Goal: Obtain resource: Obtain resource

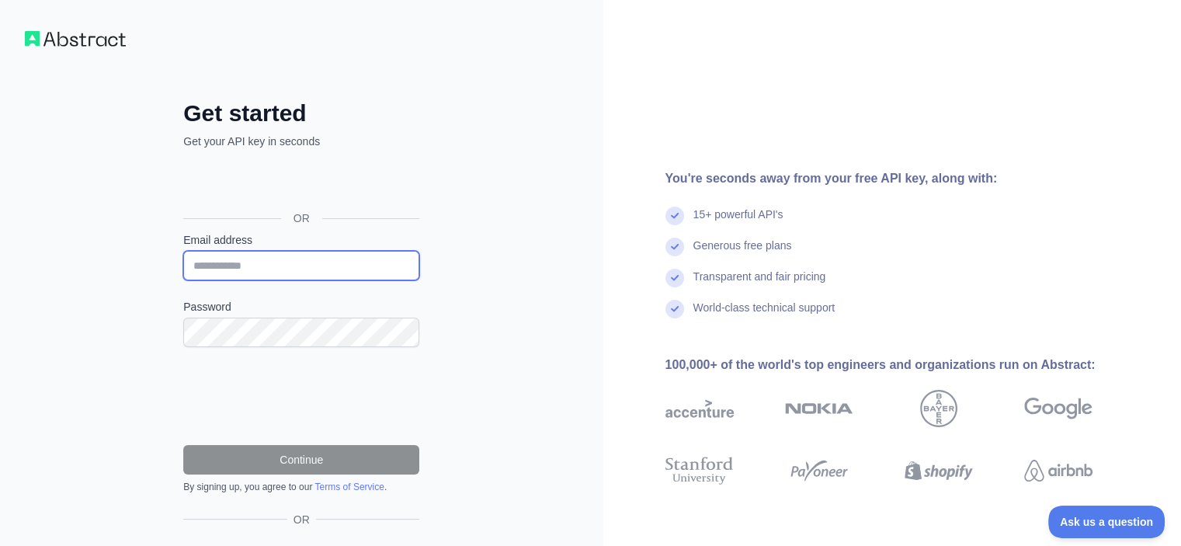
click at [308, 261] on input "Email address" at bounding box center [301, 266] width 236 height 30
type input "*"
type input "**********"
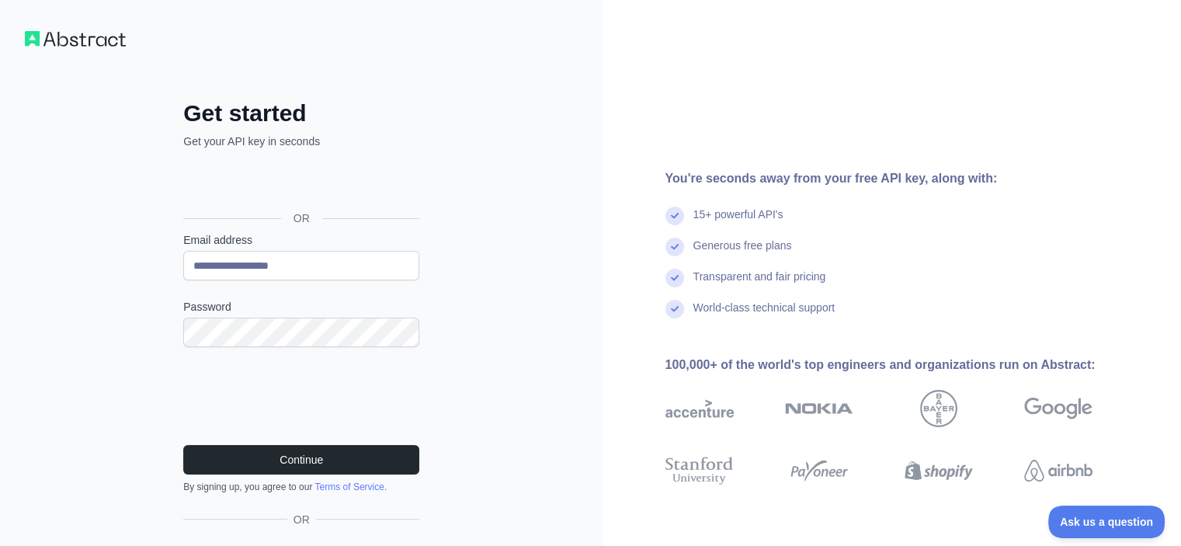
scroll to position [62, 0]
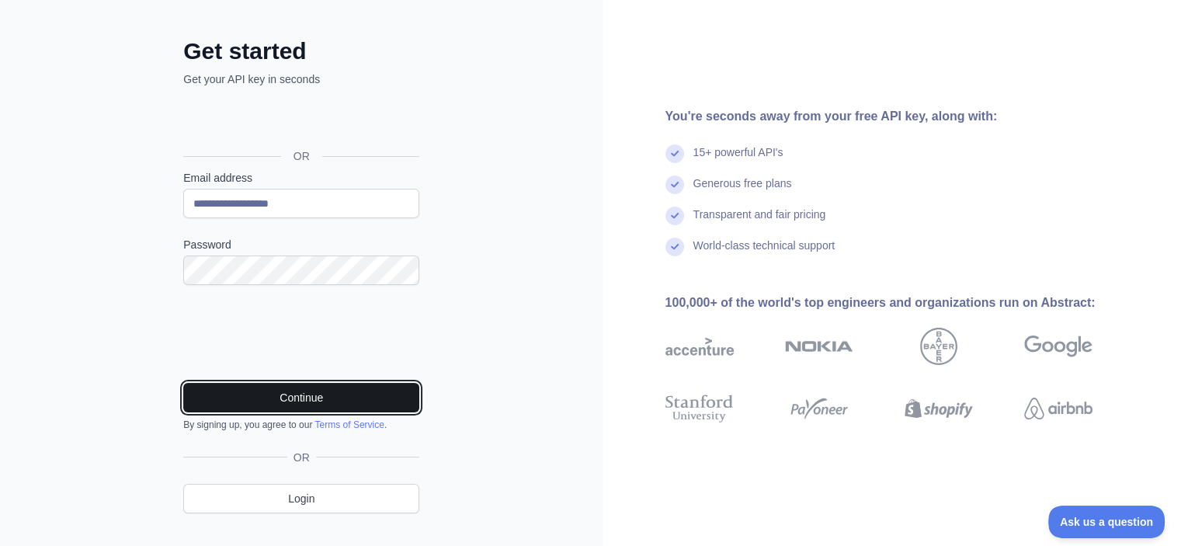
click at [255, 385] on button "Continue" at bounding box center [301, 398] width 236 height 30
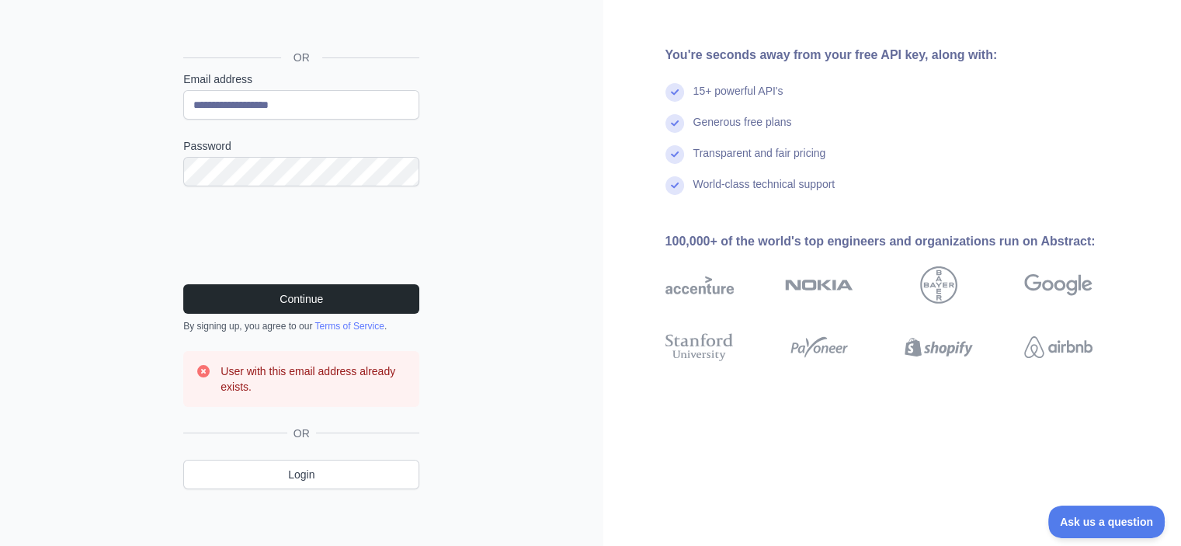
scroll to position [164, 0]
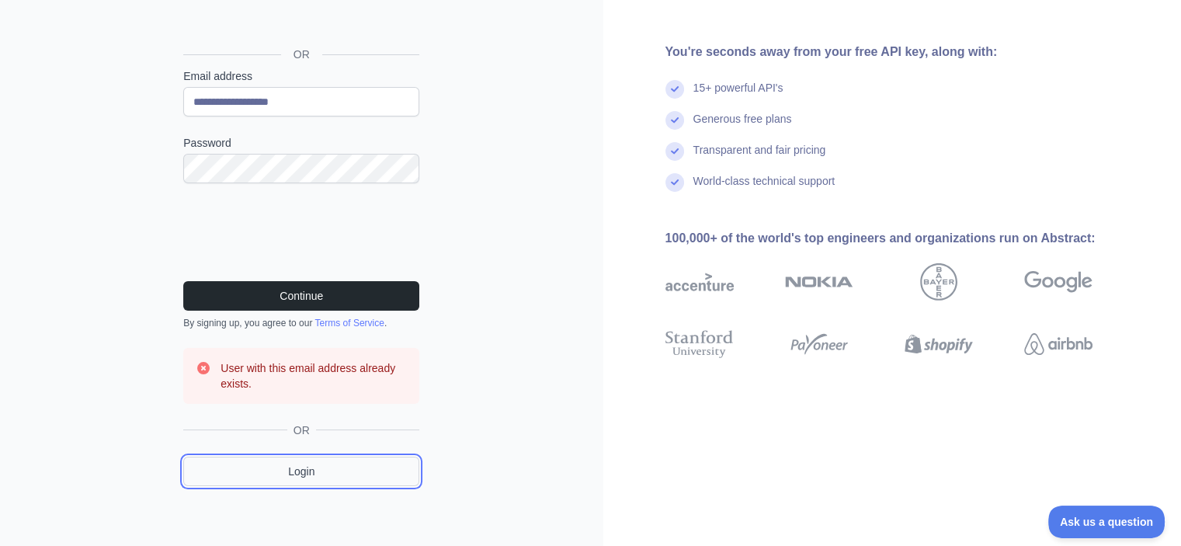
click at [291, 465] on link "Login" at bounding box center [301, 472] width 236 height 30
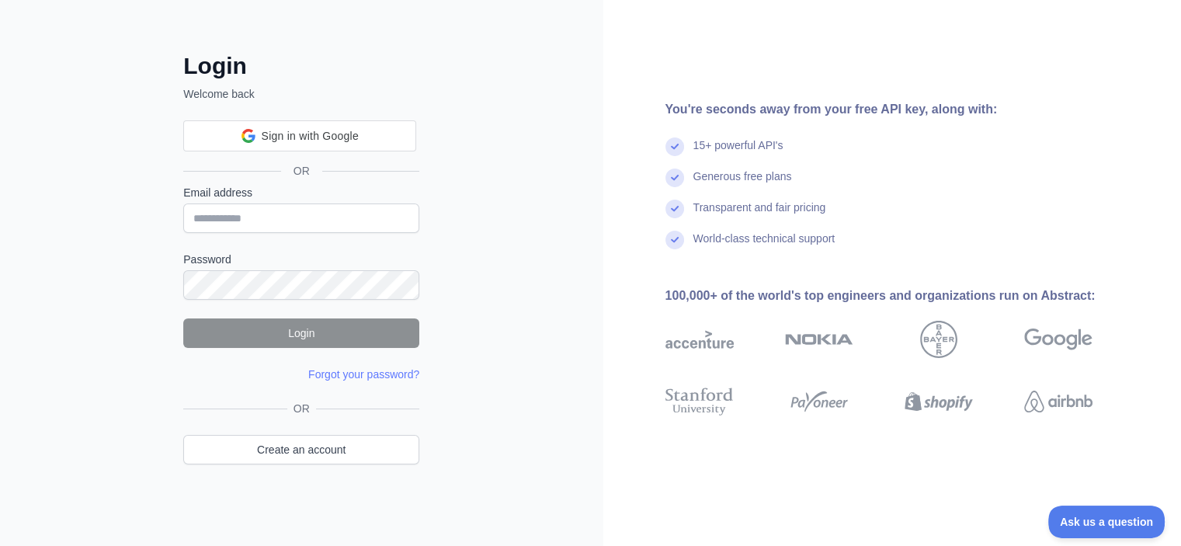
scroll to position [44, 0]
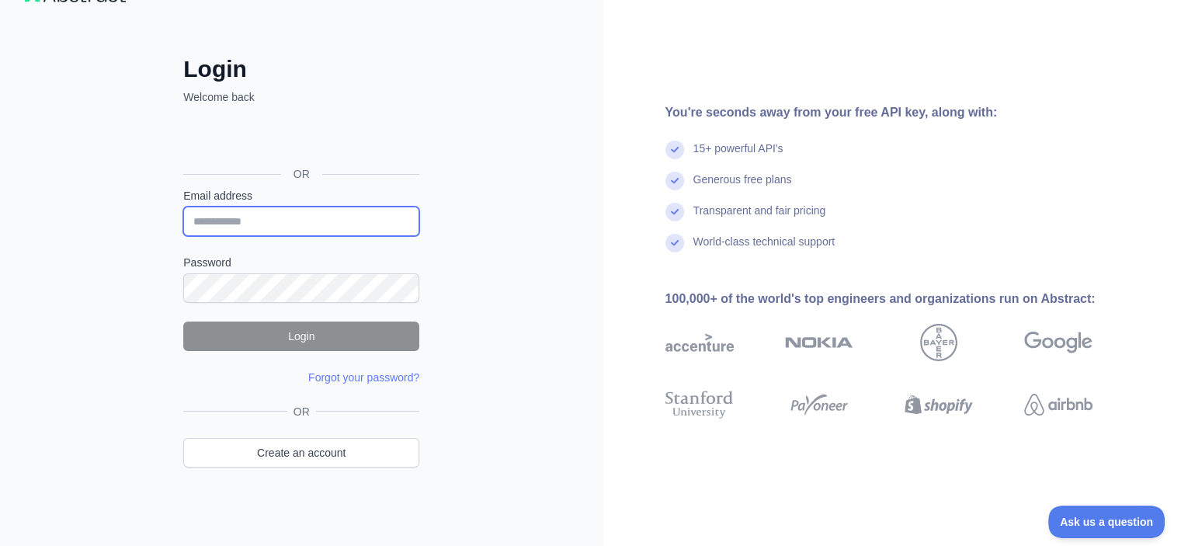
click at [292, 207] on input "Email address" at bounding box center [301, 222] width 236 height 30
type input "**********"
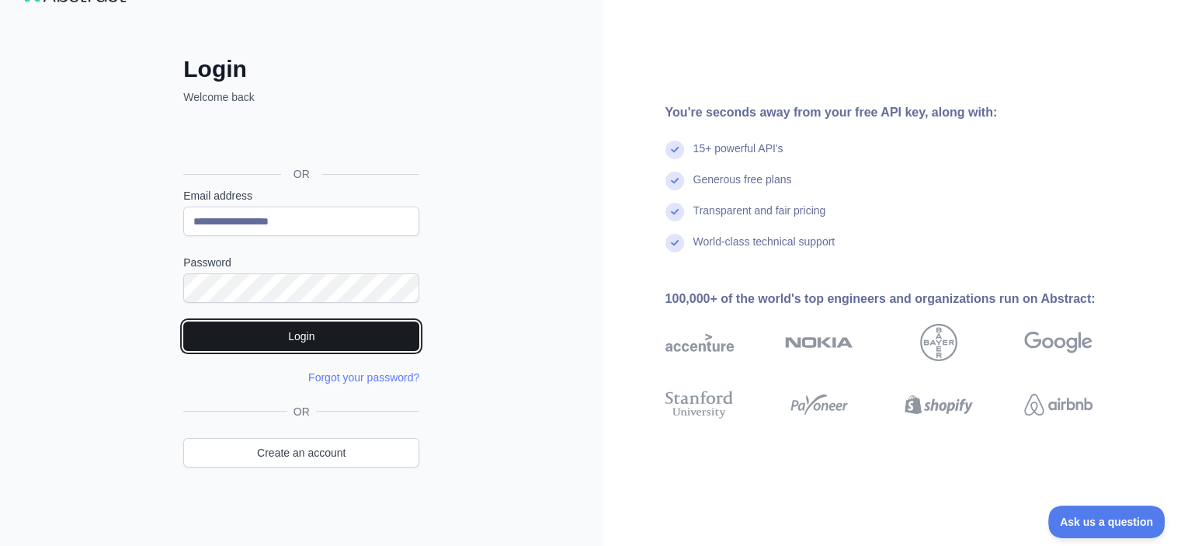
click at [283, 333] on button "Login" at bounding box center [301, 336] width 236 height 30
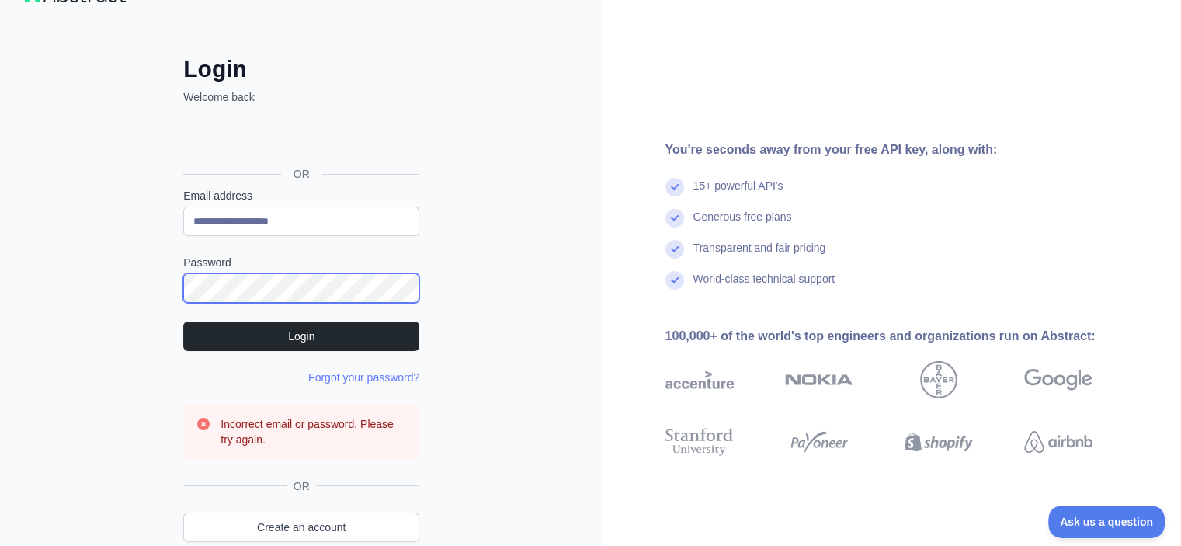
click at [146, 304] on div "**********" at bounding box center [301, 290] width 603 height 668
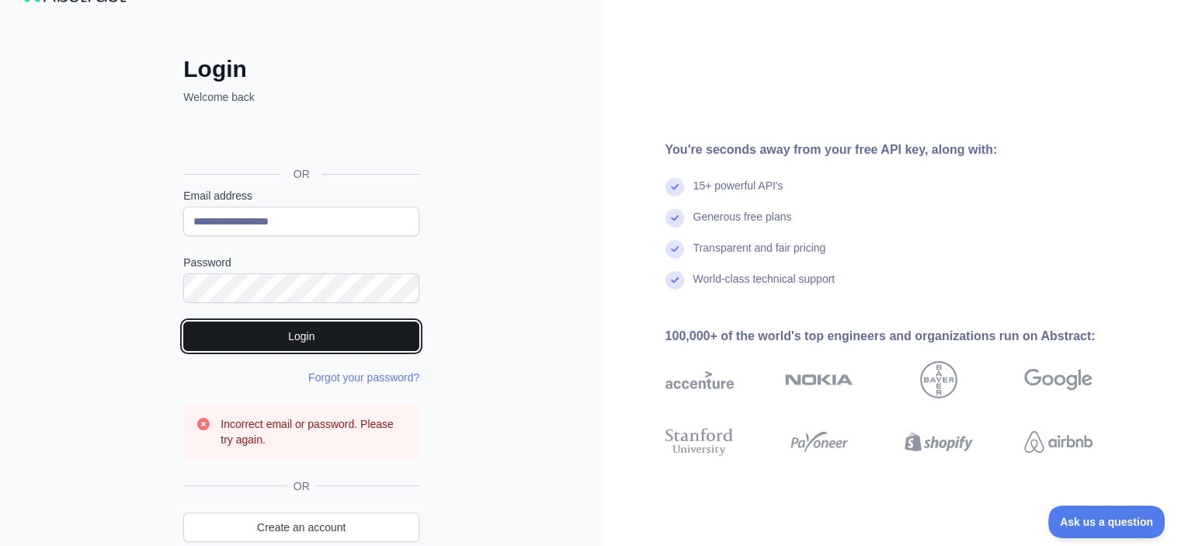
click at [250, 331] on button "Login" at bounding box center [301, 336] width 236 height 30
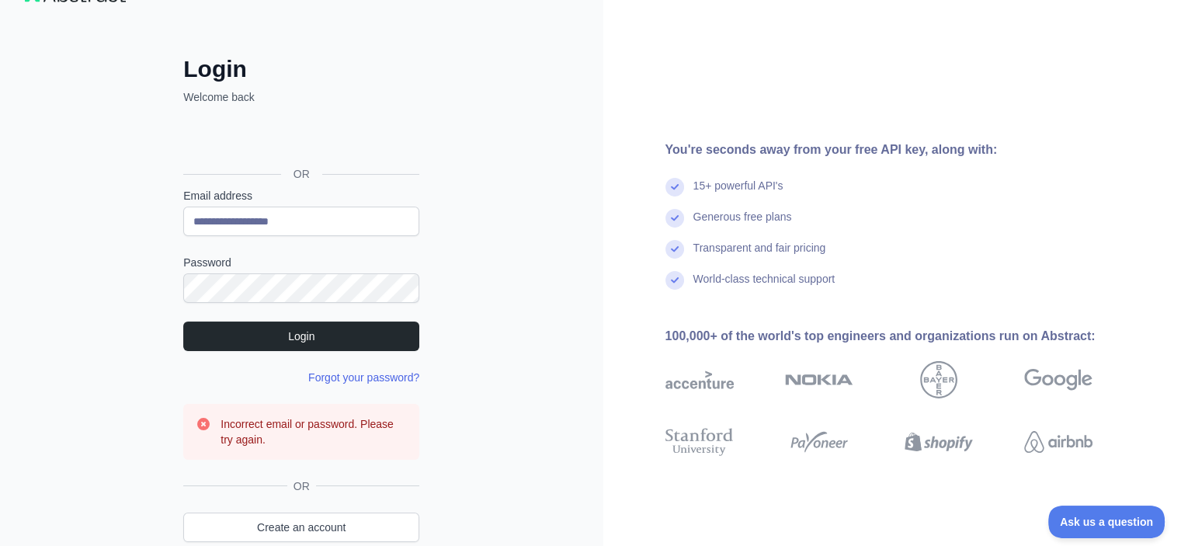
click at [351, 373] on link "Forgot your password?" at bounding box center [363, 377] width 111 height 12
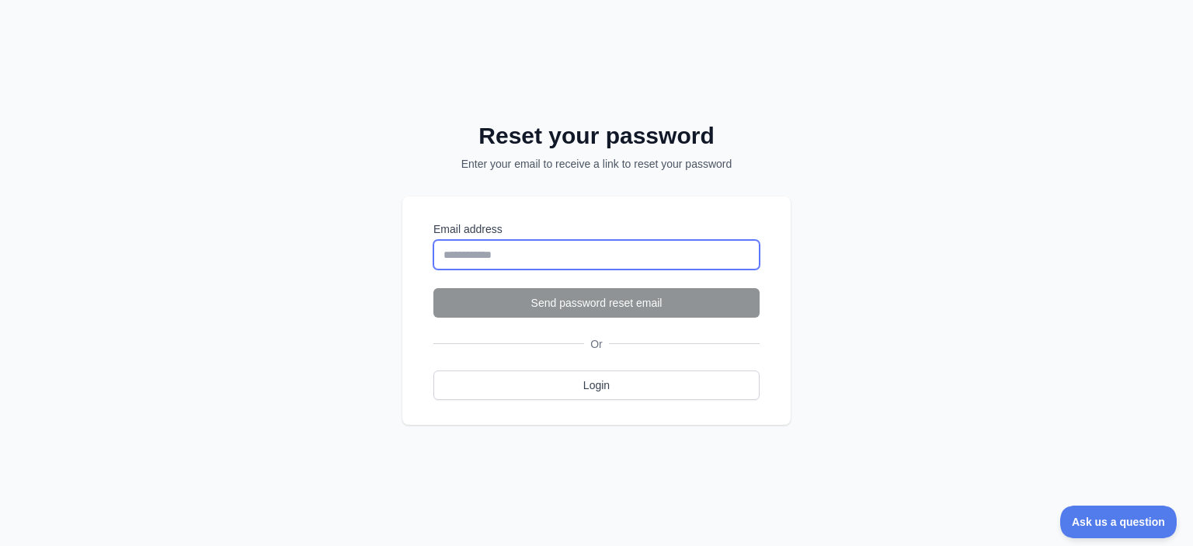
click at [516, 263] on input "Email address" at bounding box center [596, 255] width 326 height 30
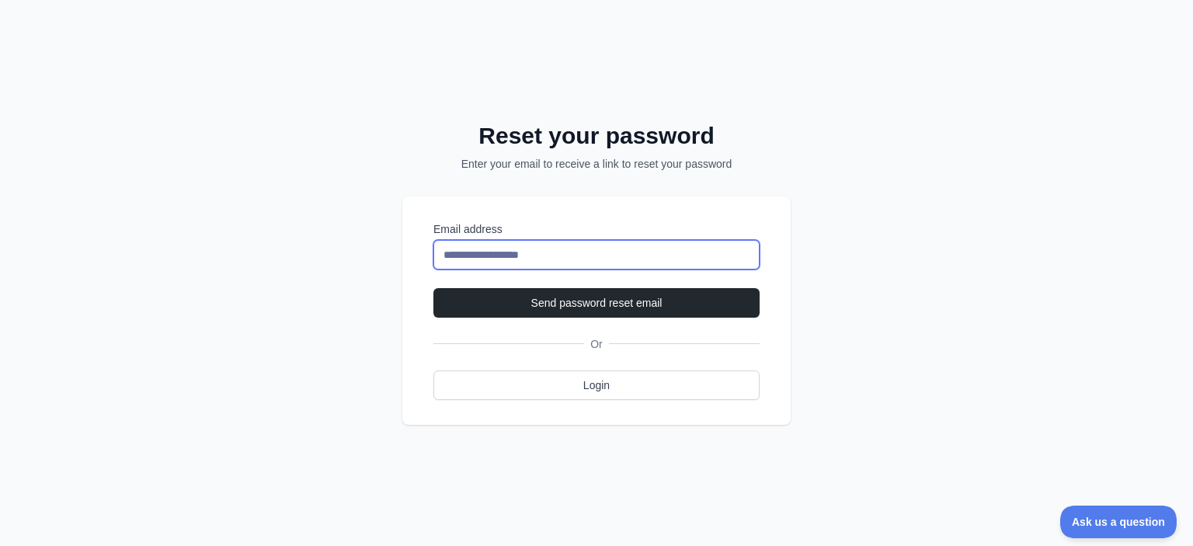
type input "**********"
click at [433, 288] on button "Send password reset email" at bounding box center [596, 303] width 326 height 30
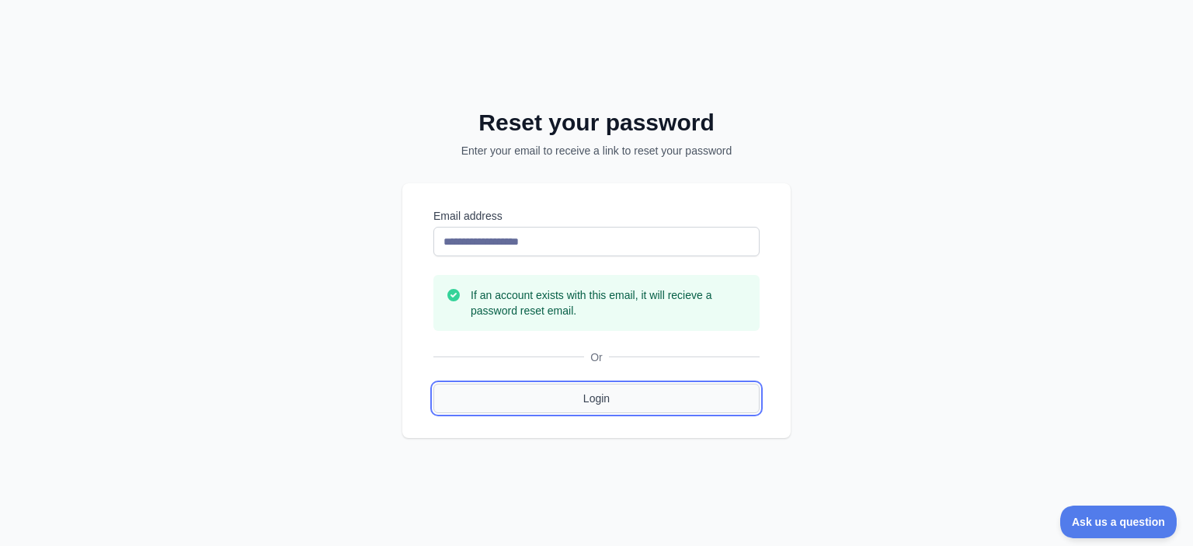
click at [643, 406] on link "Login" at bounding box center [596, 399] width 326 height 30
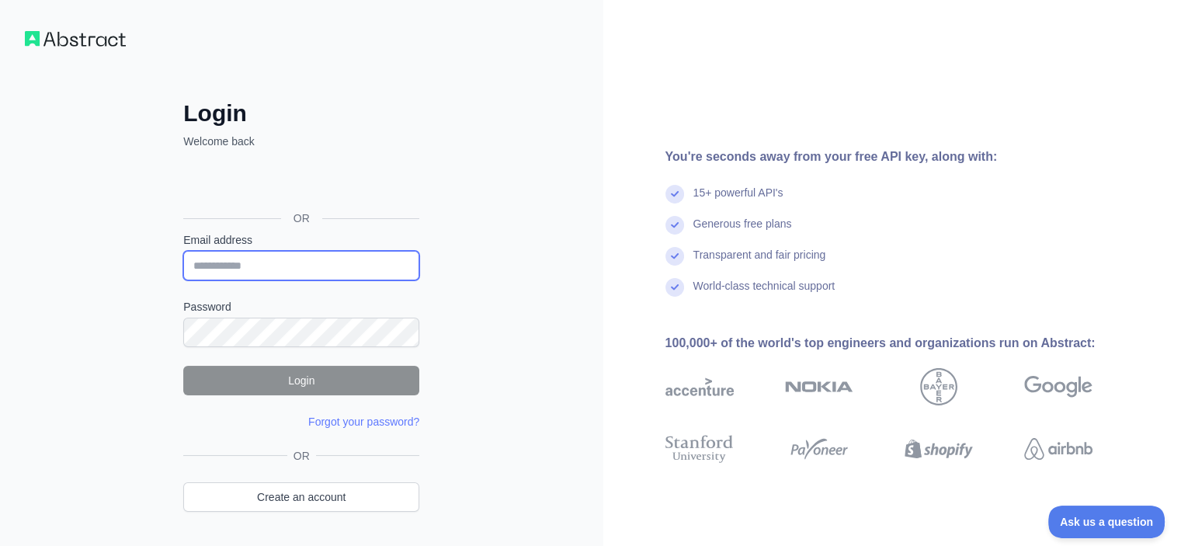
click at [401, 271] on input "Email address" at bounding box center [301, 266] width 236 height 30
type input "**********"
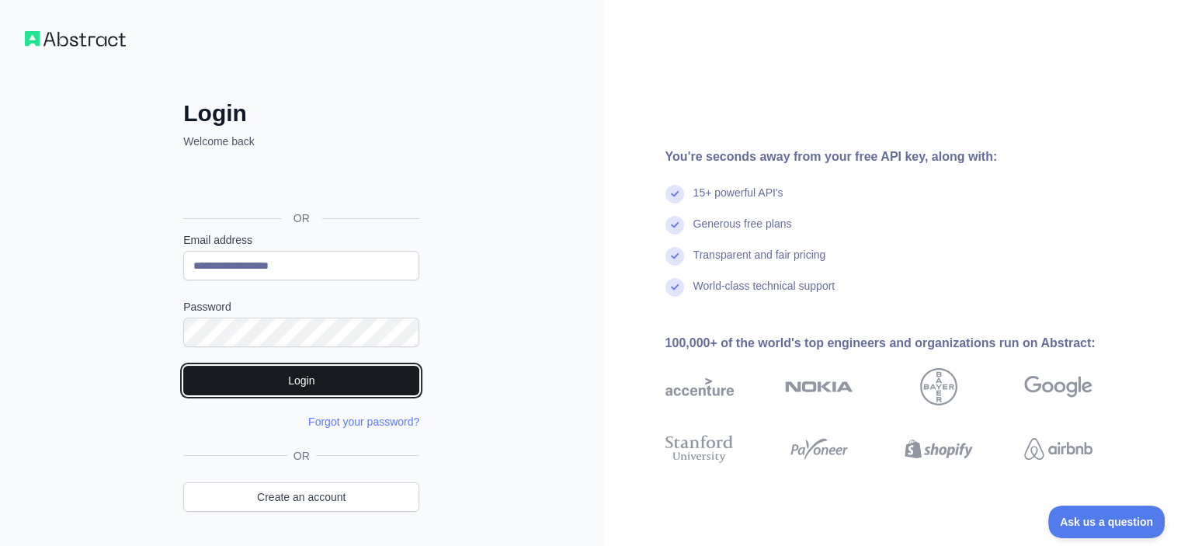
click at [285, 384] on button "Login" at bounding box center [301, 381] width 236 height 30
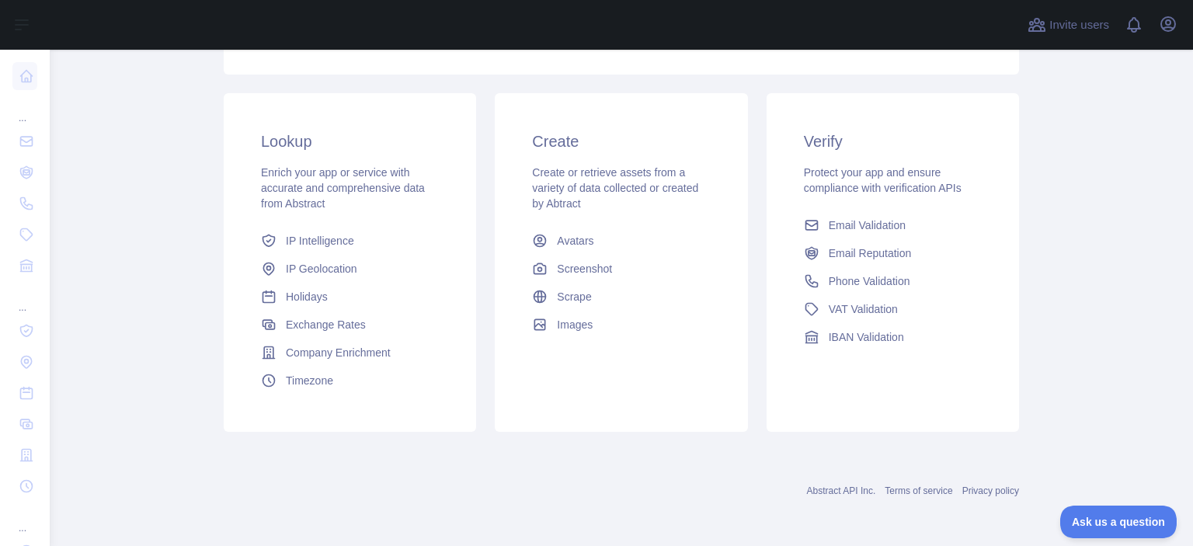
scroll to position [227, 0]
click at [318, 294] on span "Holidays" at bounding box center [307, 297] width 42 height 16
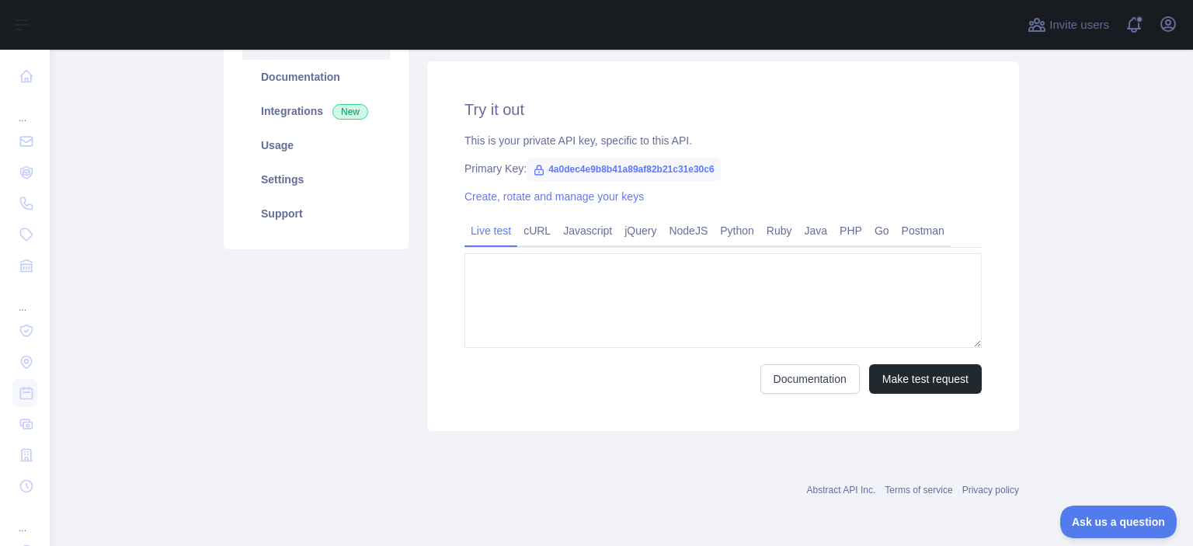
type textarea "**********"
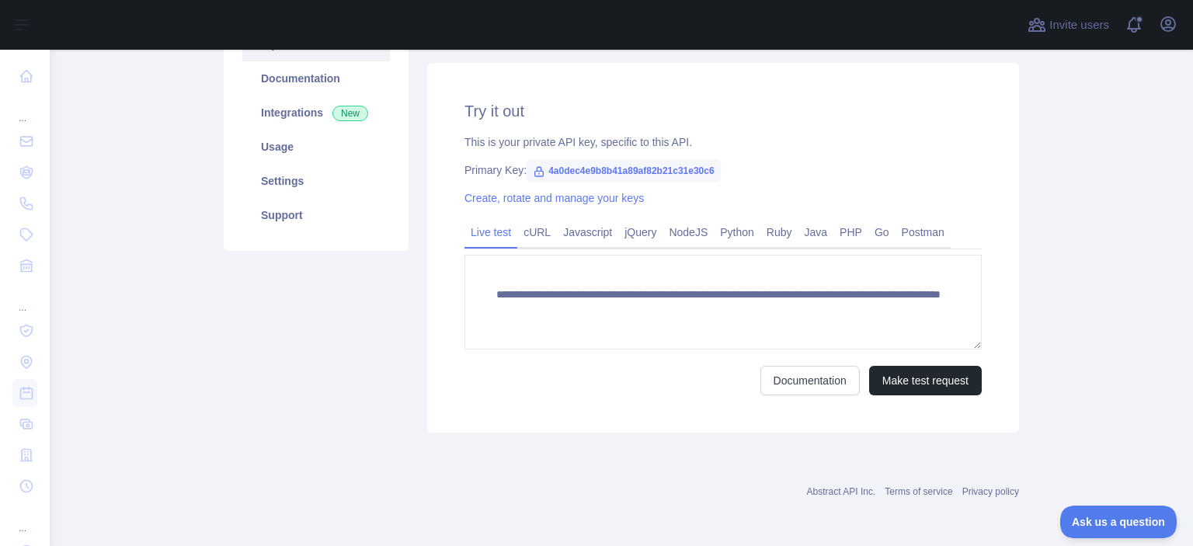
scroll to position [208, 0]
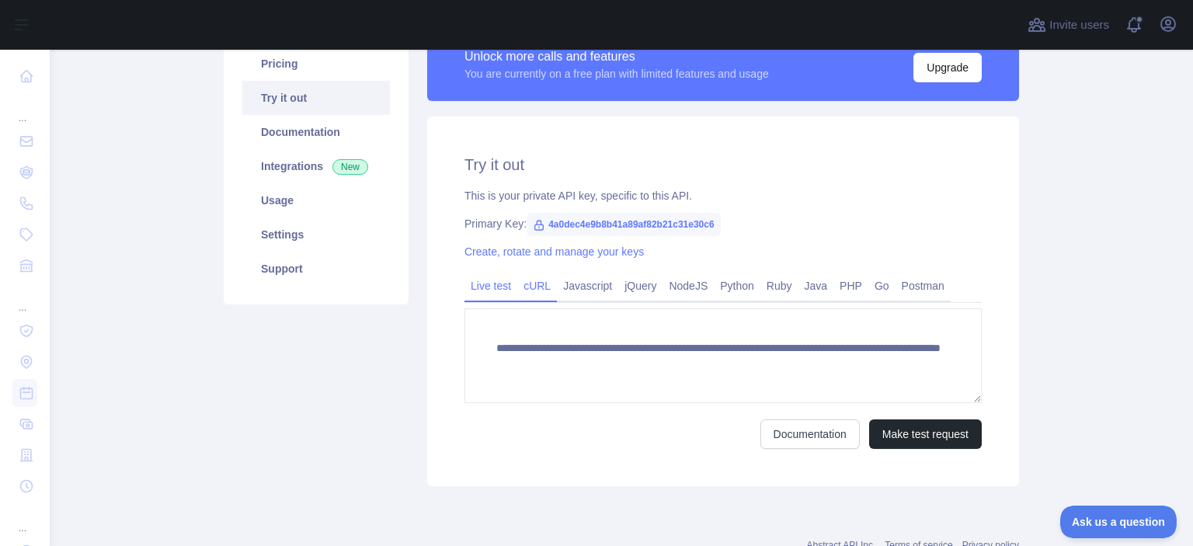
click at [526, 290] on link "cURL" at bounding box center [537, 285] width 40 height 25
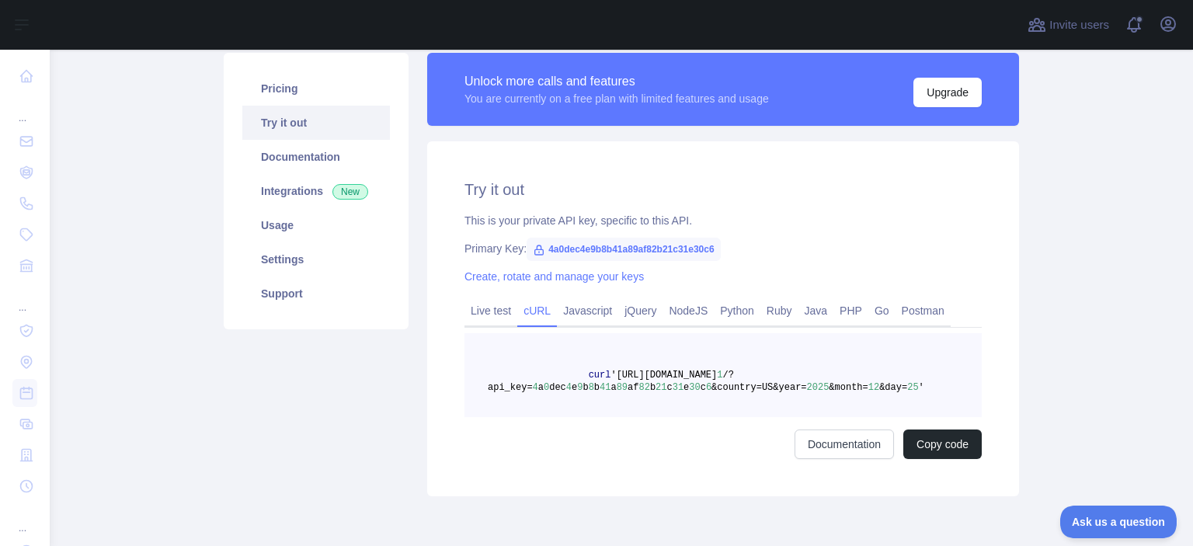
scroll to position [186, 0]
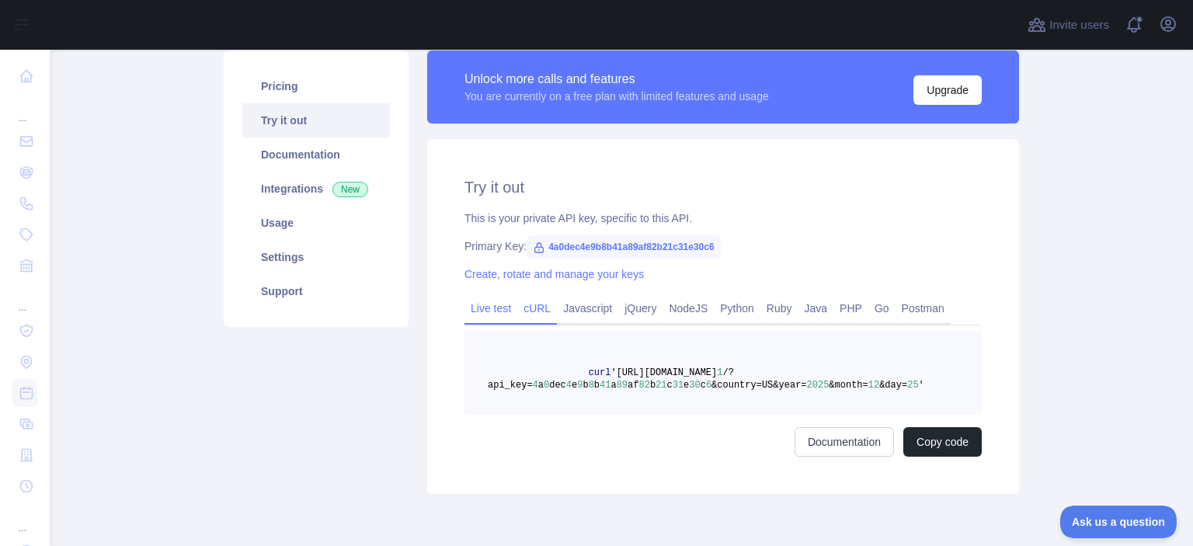
click at [488, 311] on link "Live test" at bounding box center [490, 308] width 53 height 25
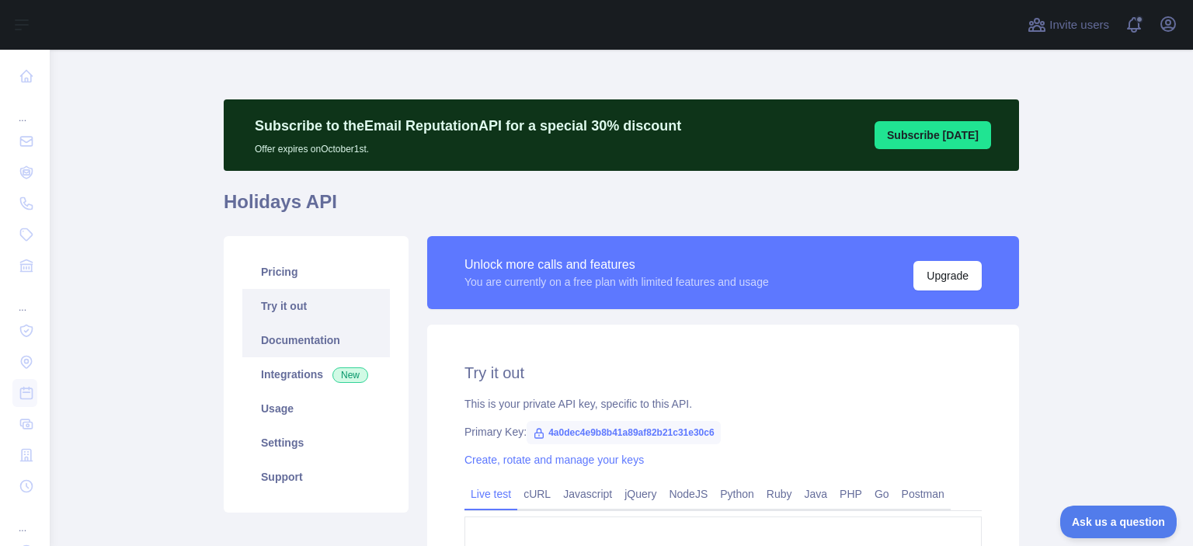
scroll to position [124, 0]
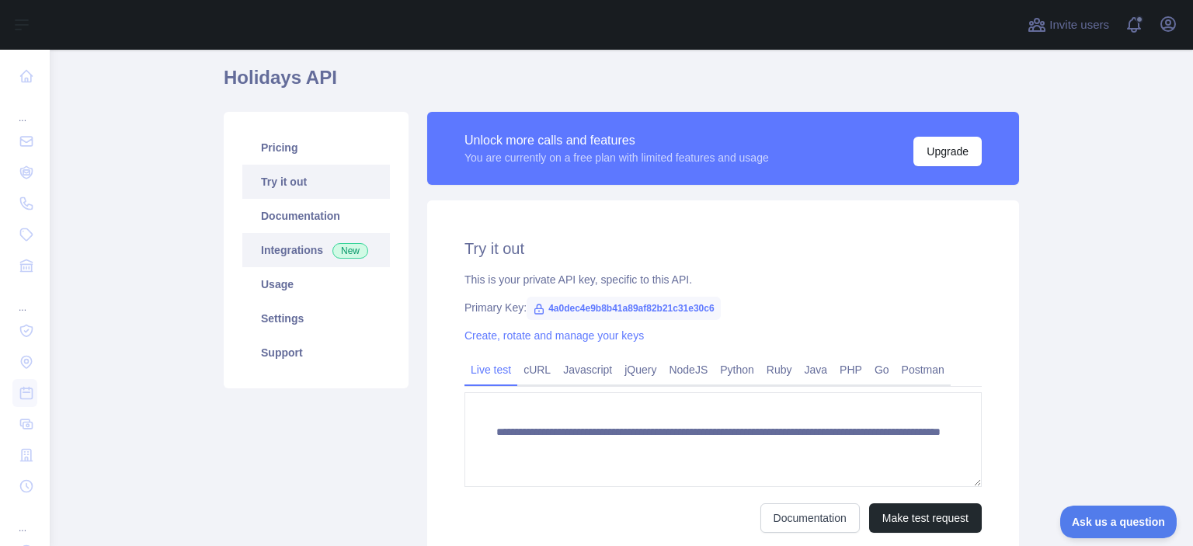
click at [292, 259] on link "Integrations New" at bounding box center [316, 250] width 148 height 34
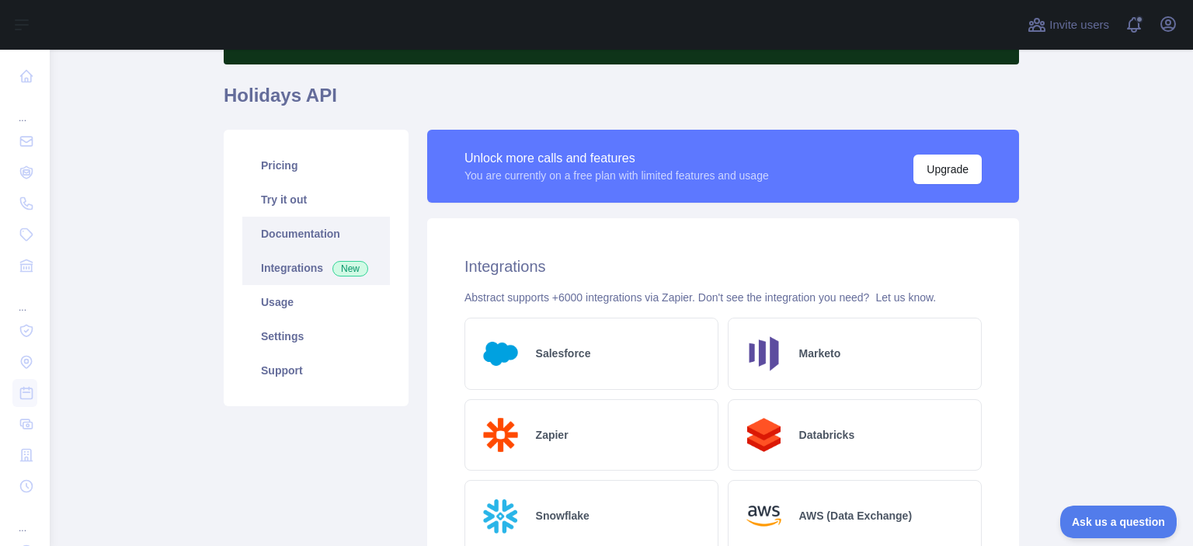
scroll to position [103, 0]
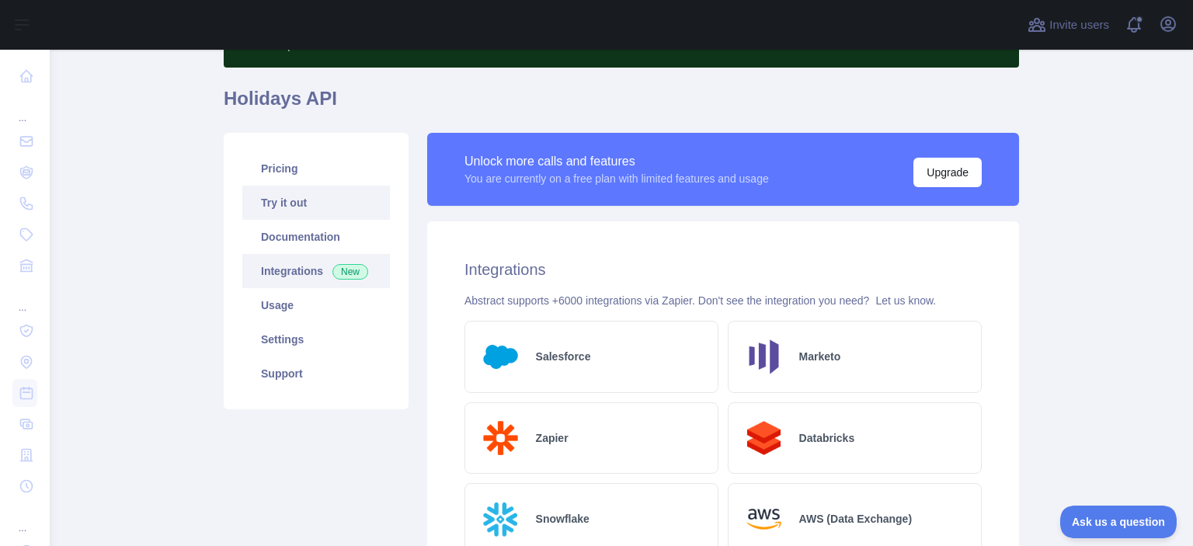
click at [287, 207] on link "Try it out" at bounding box center [316, 203] width 148 height 34
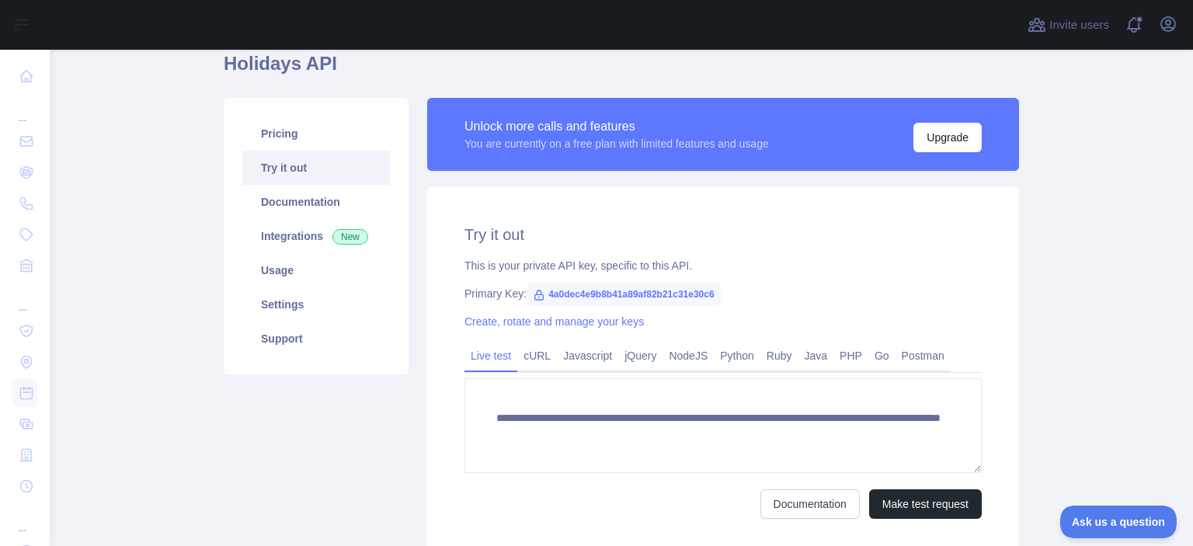
scroll to position [152, 0]
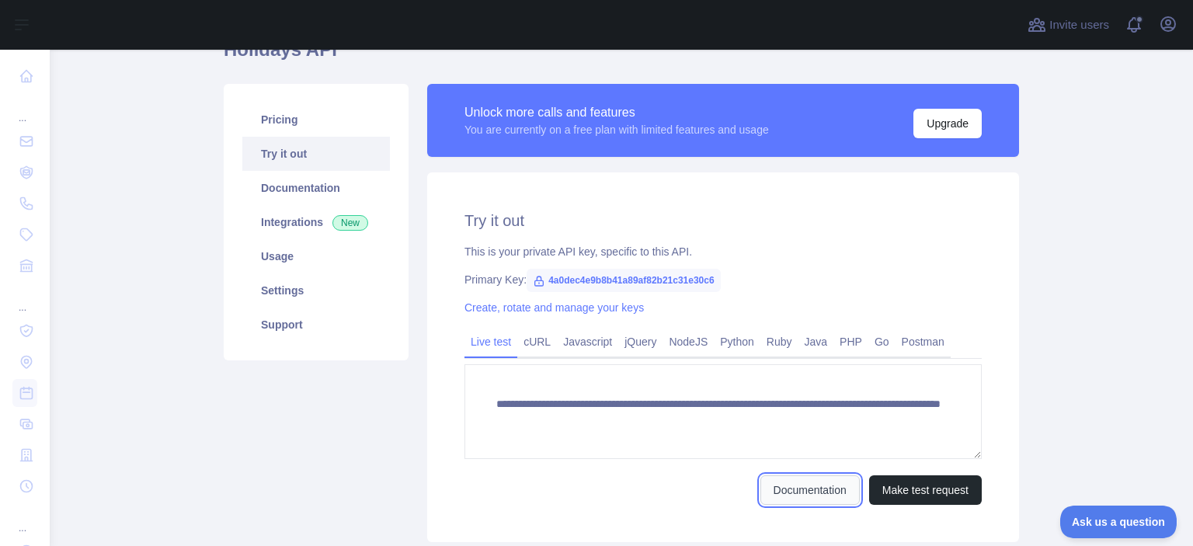
click at [796, 481] on link "Documentation" at bounding box center [809, 490] width 99 height 30
click at [912, 344] on link "Postman" at bounding box center [922, 341] width 55 height 25
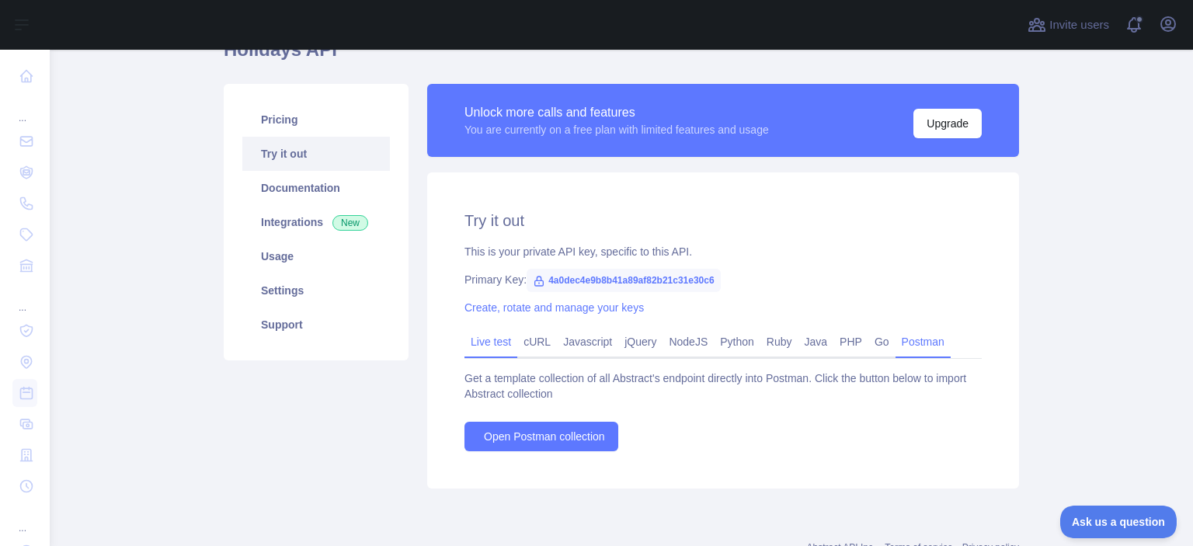
click at [505, 341] on link "Live test" at bounding box center [490, 341] width 53 height 25
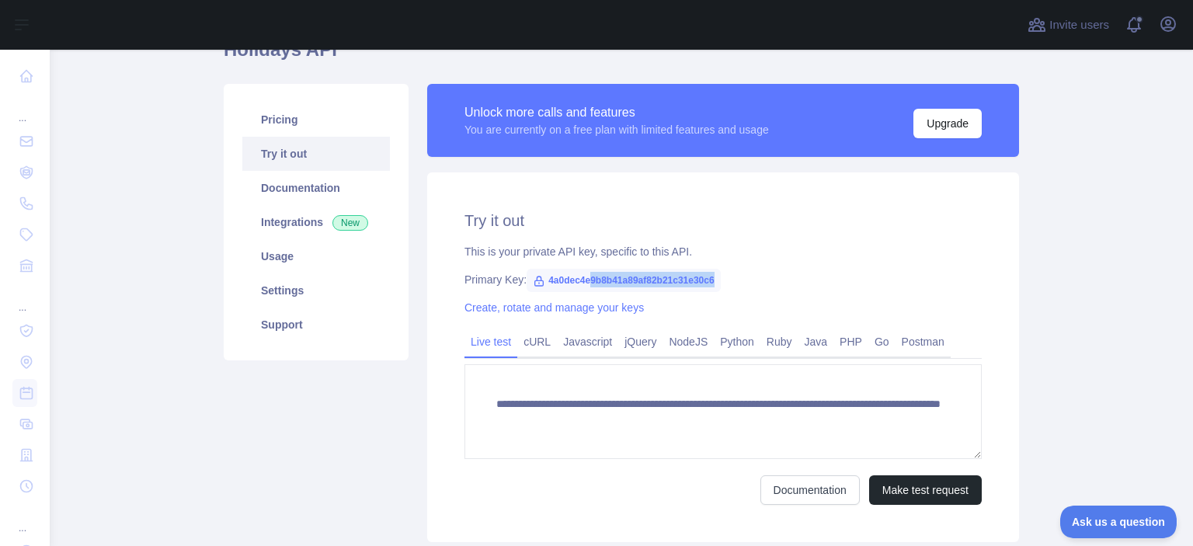
drag, startPoint x: 776, startPoint y: 261, endPoint x: 578, endPoint y: 289, distance: 199.9
click at [578, 289] on div "**********" at bounding box center [723, 357] width 592 height 370
drag, startPoint x: 719, startPoint y: 282, endPoint x: 537, endPoint y: 285, distance: 181.7
click at [537, 285] on div "Primary Key: 4a0dec4e9b8b41a89af82b21c31e30c6" at bounding box center [722, 280] width 517 height 16
copy span "4a0dec4e9b8b41a89af82b21c31e30c6"
